Goal: Information Seeking & Learning: Check status

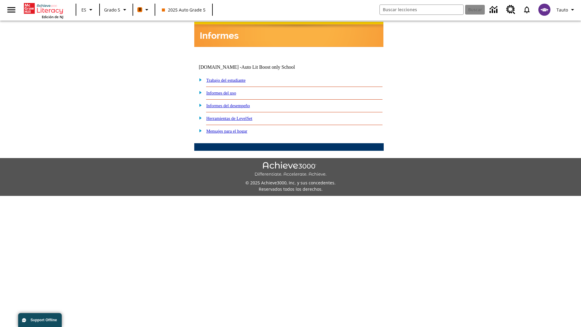
click at [236, 103] on link "Informes del desempeño" at bounding box center [228, 105] width 44 height 5
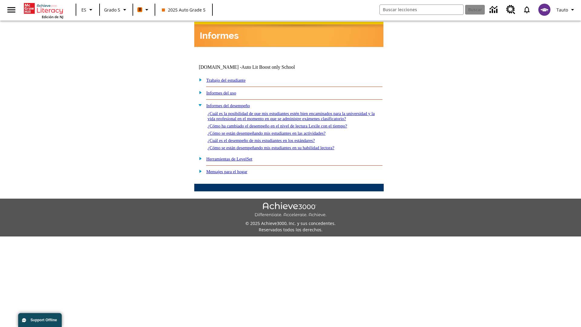
click at [287, 111] on link "¿Cuál es la posibilidad de que mis estudiantes estén bien encaminados para la u…" at bounding box center [291, 116] width 167 height 10
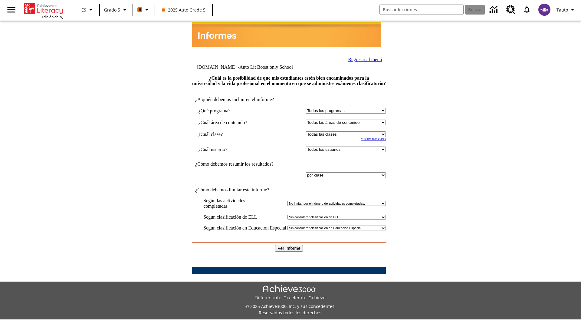
click at [344, 134] on select "Seleccionar una clase: Todas las clases 2025 Auto Grade 5 OL 2025 Auto Grade 6" at bounding box center [346, 134] width 80 height 6
select select "11133131"
